Goal: Information Seeking & Learning: Check status

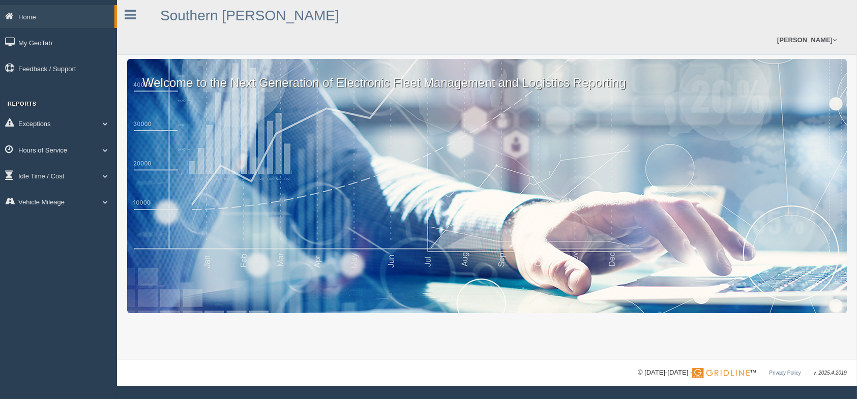
drag, startPoint x: 54, startPoint y: 152, endPoint x: 63, endPoint y: 150, distance: 9.0
click at [56, 152] on link "Hours of Service" at bounding box center [58, 149] width 117 height 23
click at [66, 171] on link "HOS Violations" at bounding box center [66, 173] width 96 height 18
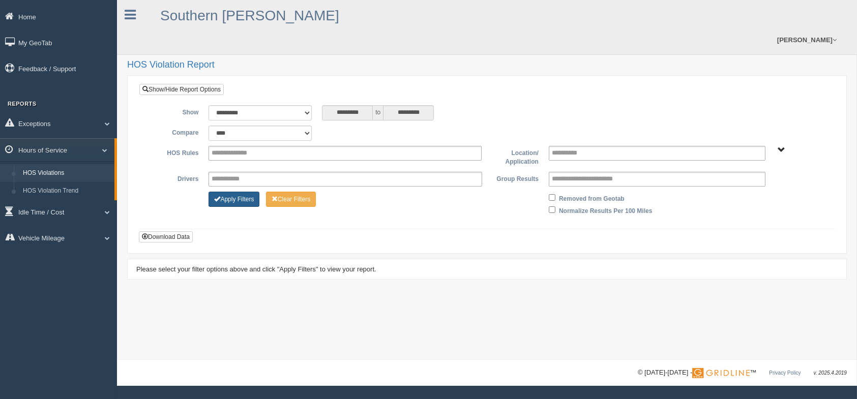
drag, startPoint x: 235, startPoint y: 178, endPoint x: 245, endPoint y: 176, distance: 9.9
click at [238, 192] on button "Apply Filters" at bounding box center [234, 199] width 51 height 15
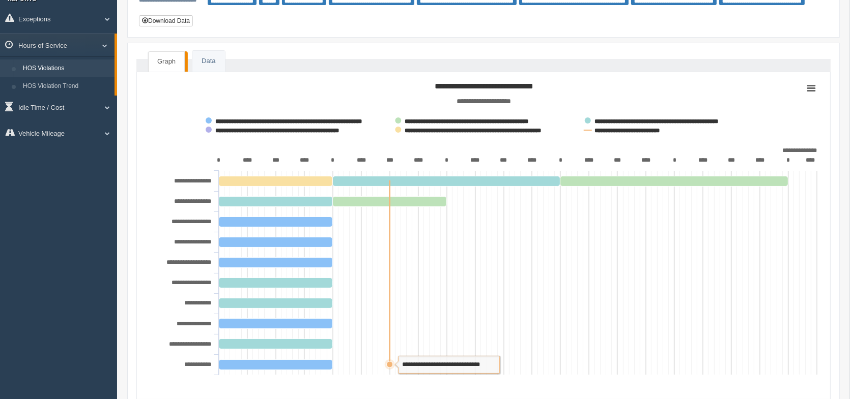
scroll to position [134, 0]
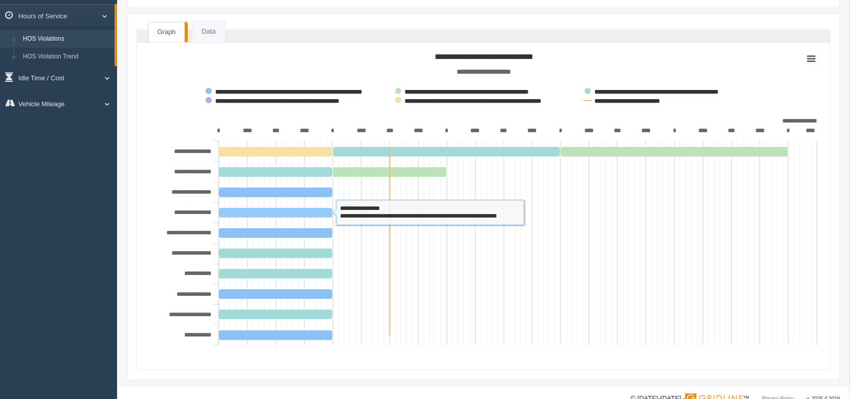
click at [204, 210] on tspan "**********" at bounding box center [192, 213] width 37 height 6
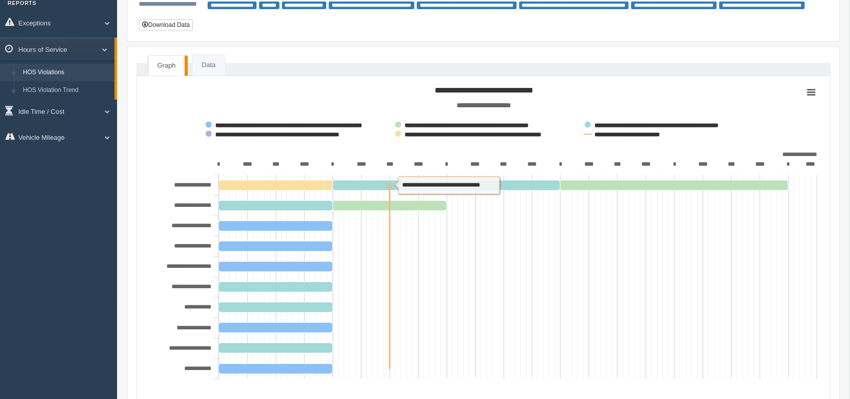
scroll to position [83, 0]
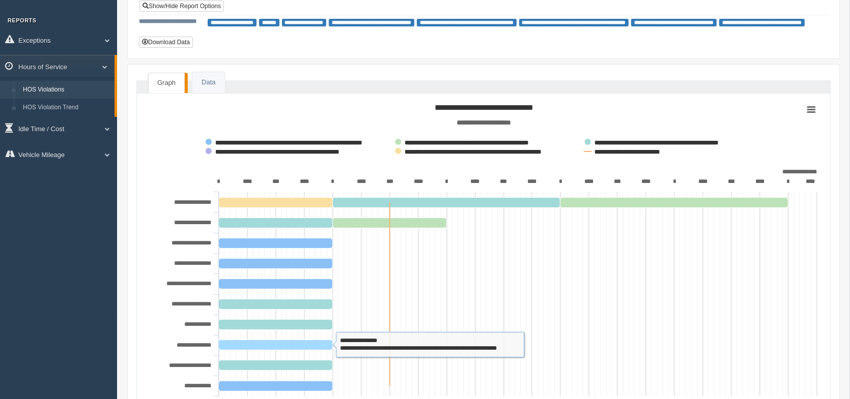
click at [256, 340] on rect at bounding box center [276, 345] width 114 height 10
click at [199, 342] on tspan "**********" at bounding box center [194, 345] width 35 height 6
click at [257, 340] on rect at bounding box center [276, 345] width 114 height 10
drag, startPoint x: 257, startPoint y: 320, endPoint x: 309, endPoint y: 321, distance: 51.9
click at [306, 340] on rect at bounding box center [276, 345] width 114 height 10
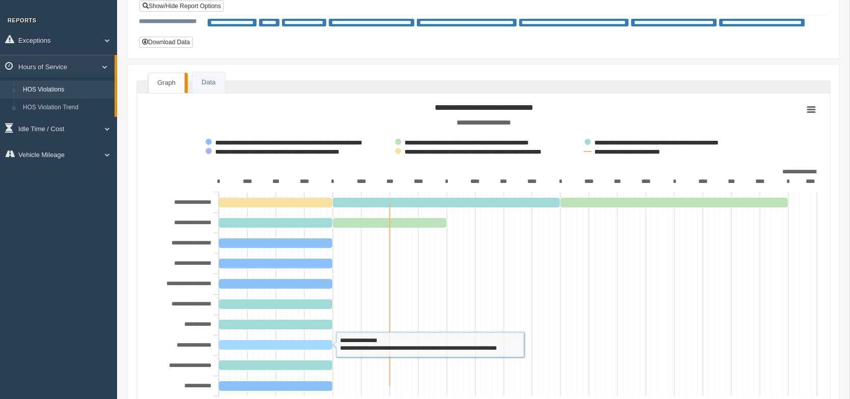
click at [326, 340] on rect at bounding box center [276, 345] width 114 height 10
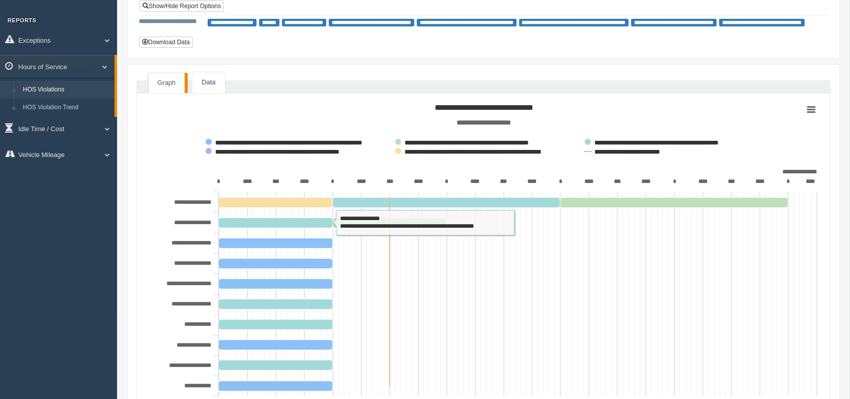
click at [218, 72] on link "Data" at bounding box center [208, 82] width 32 height 21
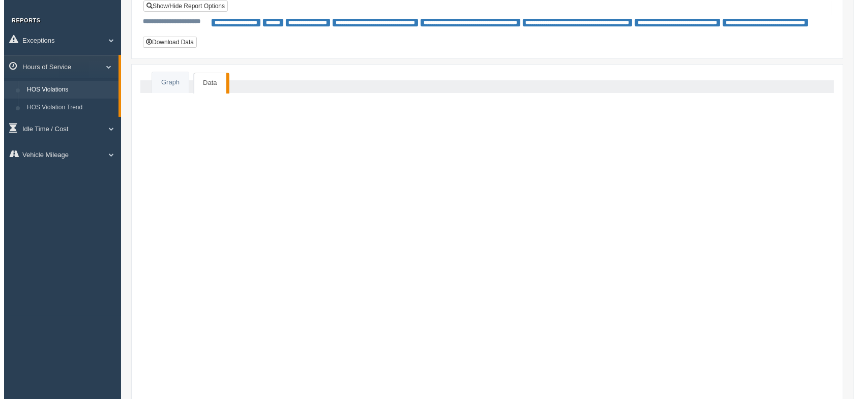
scroll to position [0, 0]
